Goal: Check status: Check status

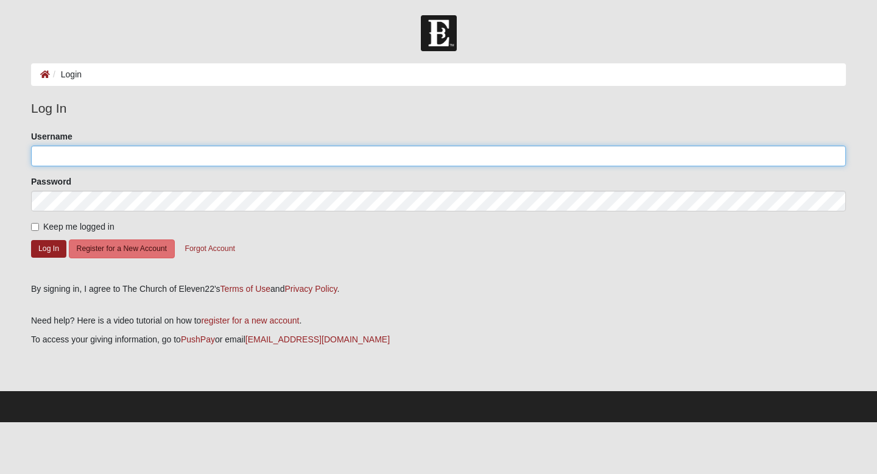
click at [150, 155] on input "Username" at bounding box center [438, 156] width 815 height 21
type input "Carriefa"
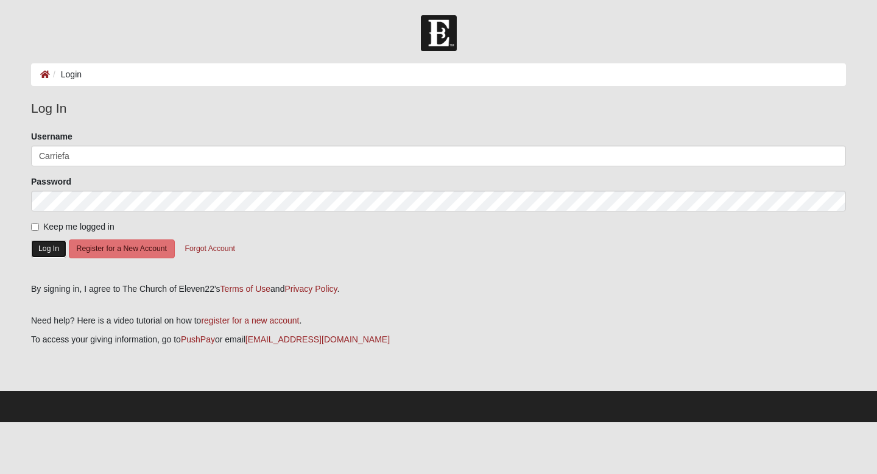
click at [49, 253] on button "Log In" at bounding box center [48, 249] width 35 height 18
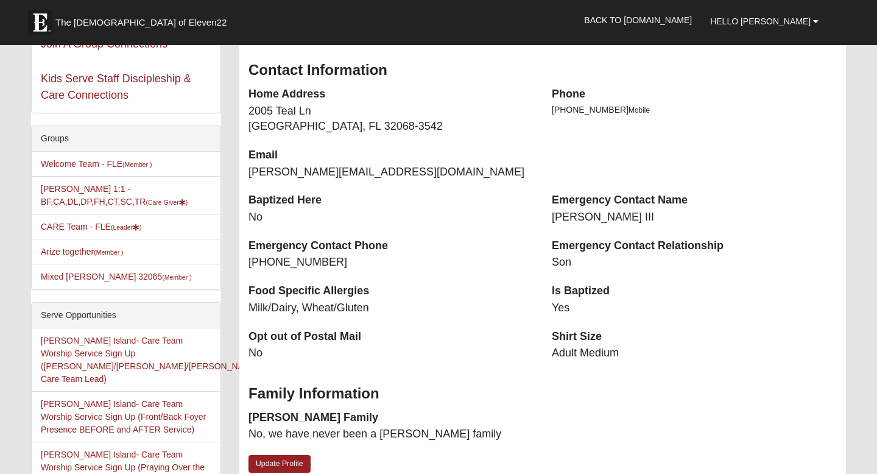
scroll to position [220, 0]
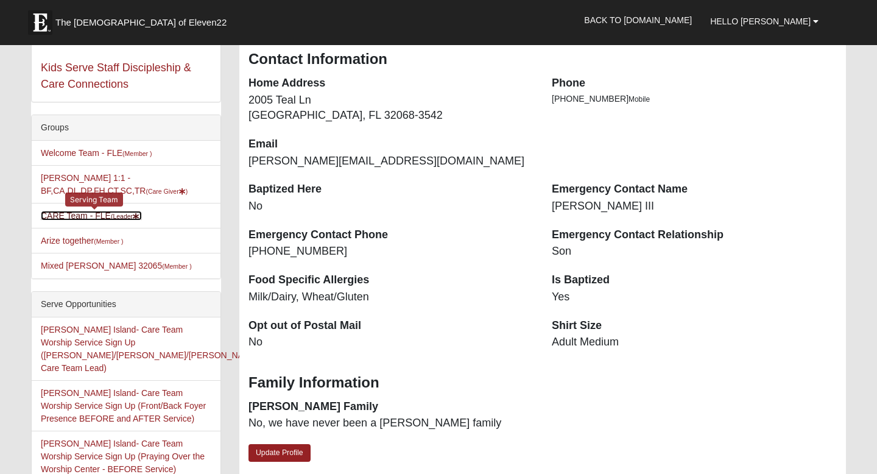
click at [77, 214] on link "CARE Team - FLE (Leader )" at bounding box center [91, 216] width 101 height 10
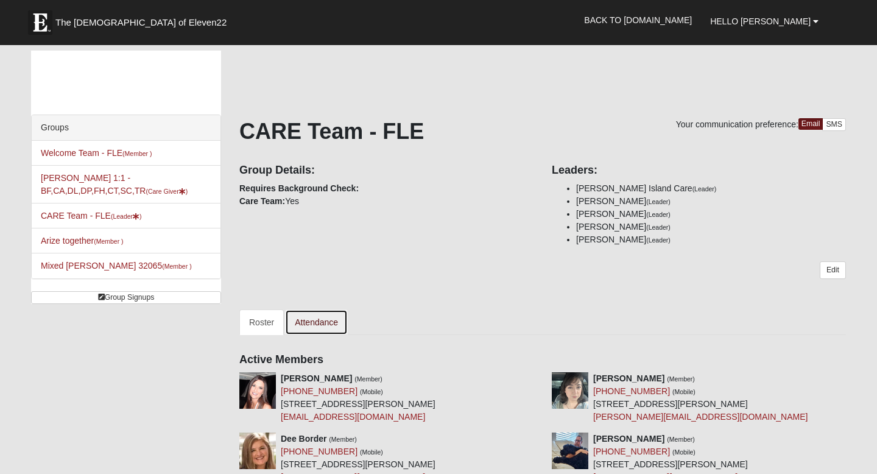
click at [313, 325] on link "Attendance" at bounding box center [316, 322] width 63 height 26
